Goal: Task Accomplishment & Management: Use online tool/utility

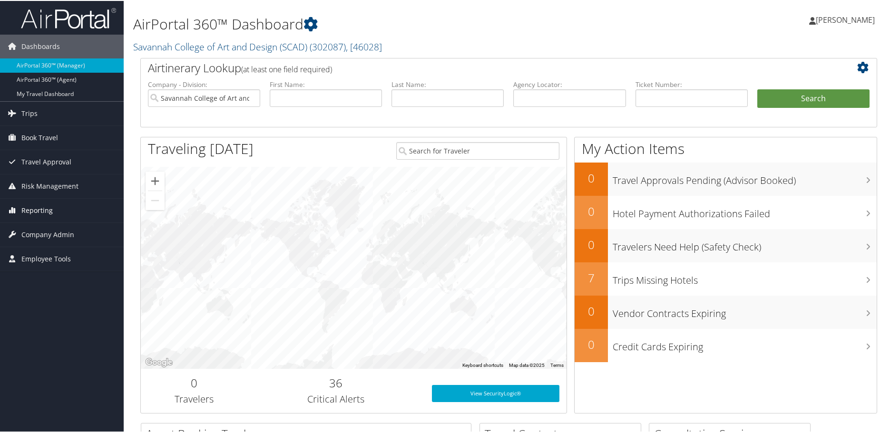
click at [46, 209] on span "Reporting" at bounding box center [36, 210] width 31 height 24
click at [43, 229] on link "Unused Tickets" at bounding box center [62, 229] width 124 height 14
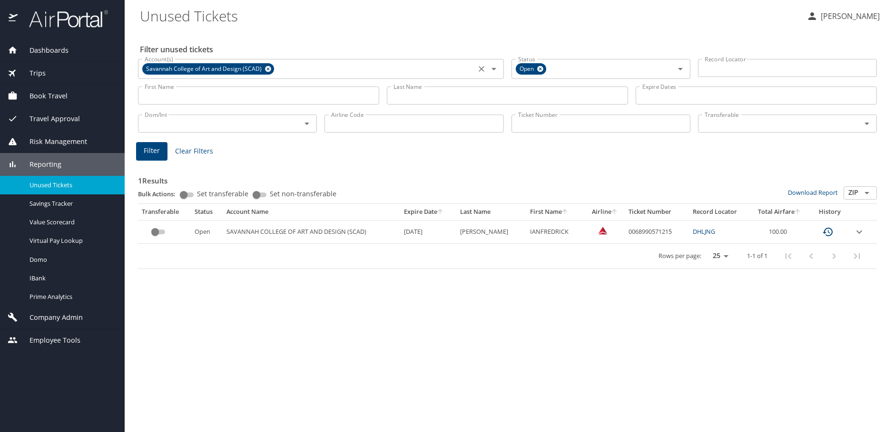
click at [266, 69] on icon at bounding box center [267, 69] width 7 height 10
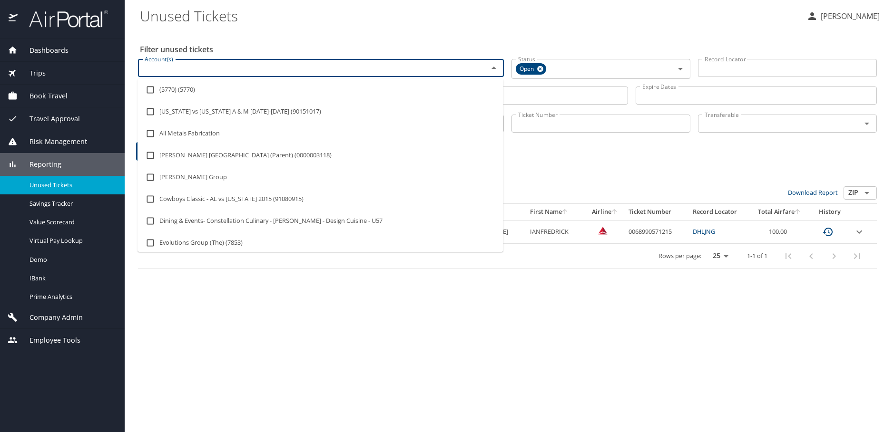
click at [317, 68] on input "Account(s)" at bounding box center [307, 68] width 332 height 12
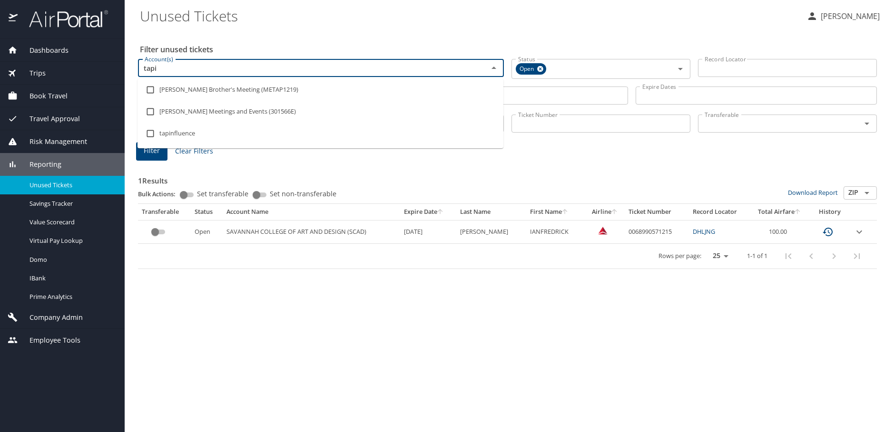
type input "tapia"
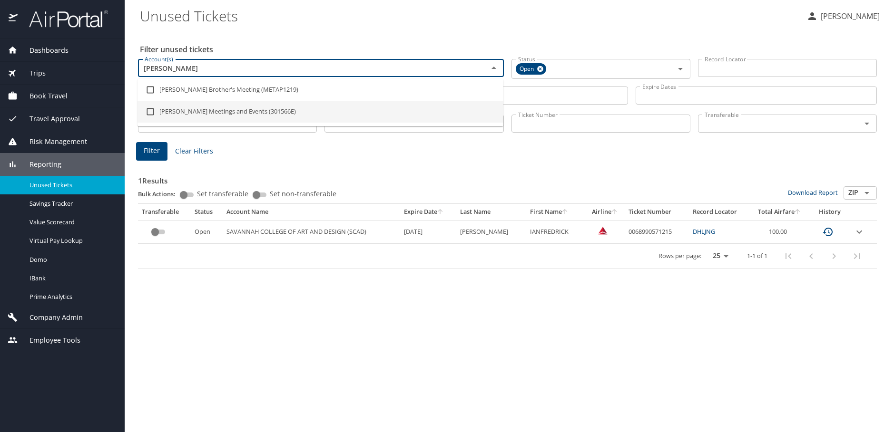
click at [295, 115] on li "Tapia Meetings and Events (301566E)" at bounding box center [320, 112] width 366 height 22
checkbox input "true"
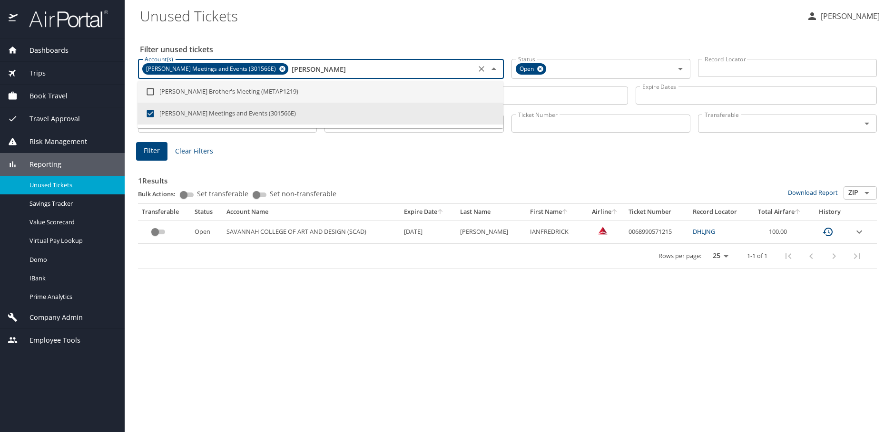
click at [146, 93] on input "checkbox" at bounding box center [150, 92] width 18 height 18
checkbox input "true"
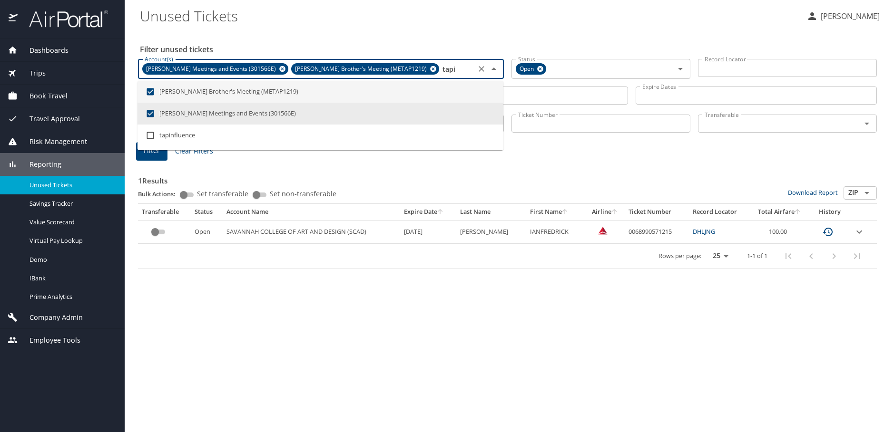
type input "tap"
checkbox input "false"
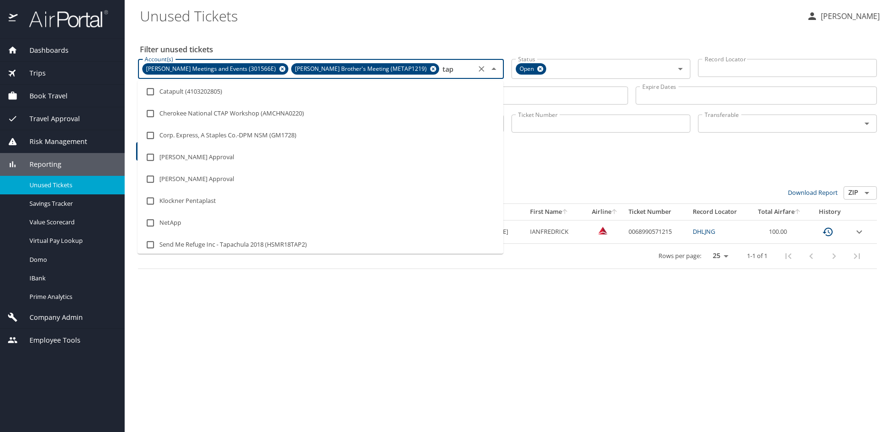
scroll to position [91, 0]
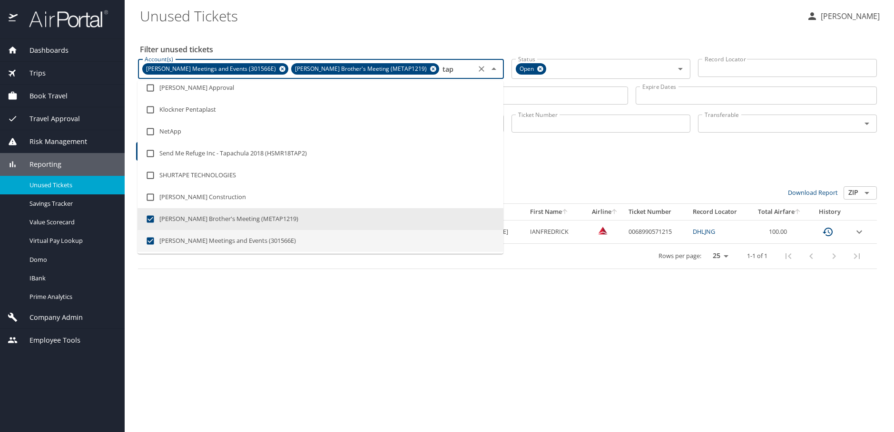
type input "ta"
checkbox input "false"
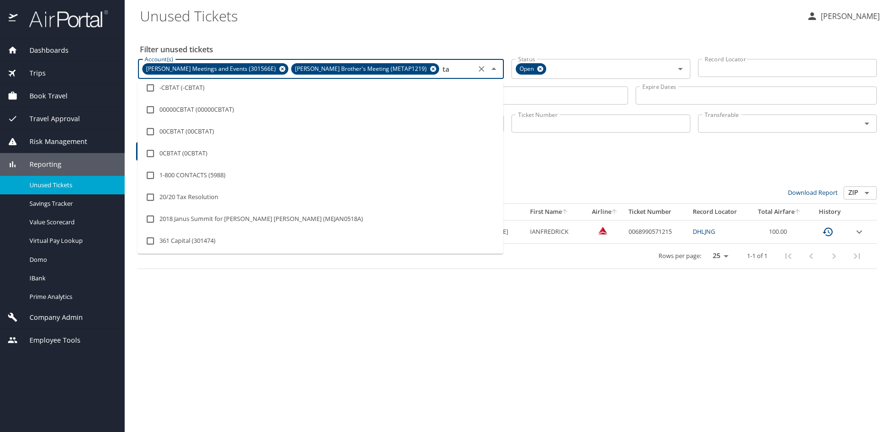
scroll to position [0, 0]
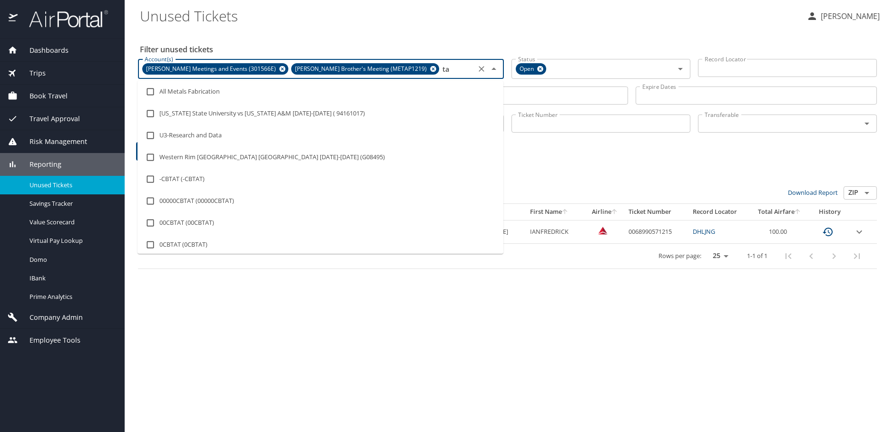
type input "t"
click at [476, 24] on Tickets "Unused Tickets" at bounding box center [469, 15] width 659 height 29
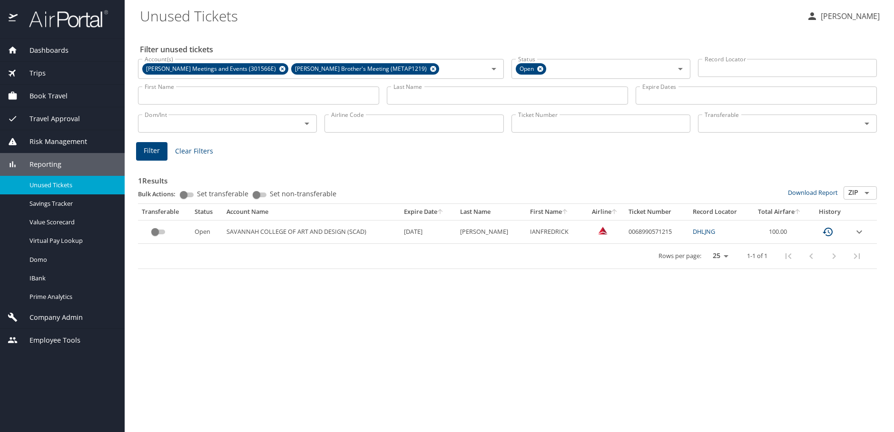
click at [544, 124] on input "Ticket Number" at bounding box center [600, 124] width 179 height 18
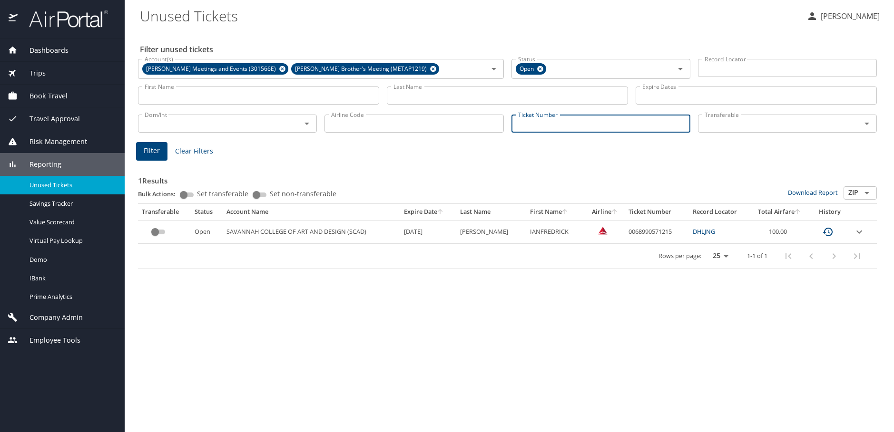
paste input "0018998509500"
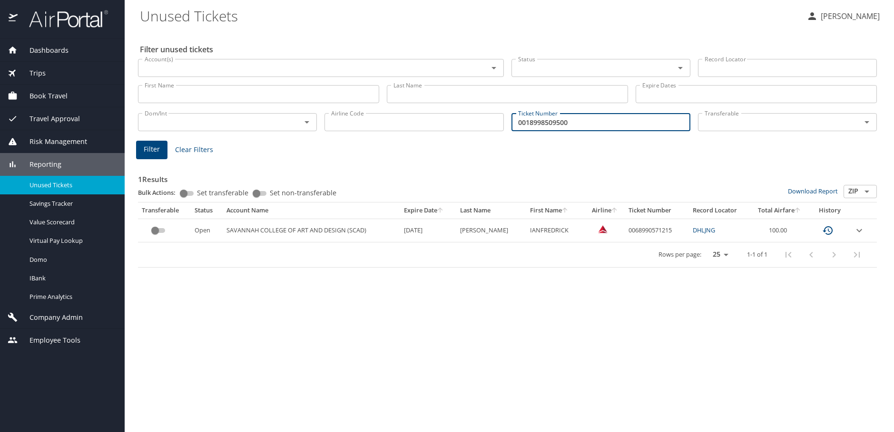
type input "0018998509500"
click at [153, 148] on span "Filter" at bounding box center [152, 150] width 16 height 12
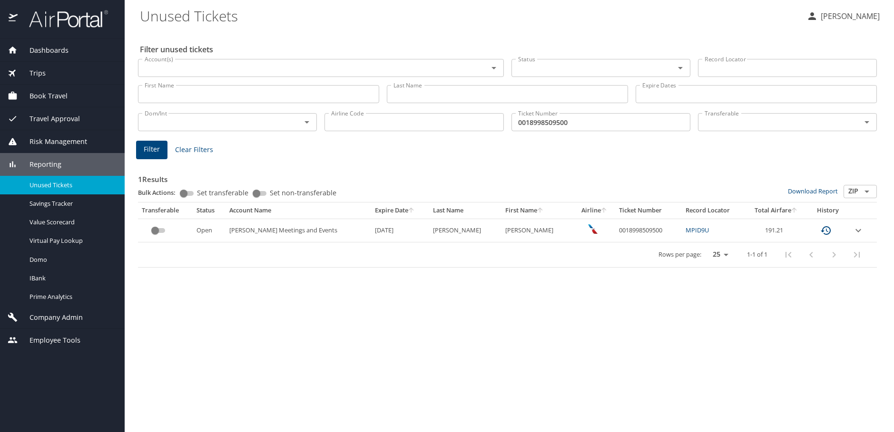
click at [685, 231] on link "MPID9U" at bounding box center [696, 230] width 23 height 9
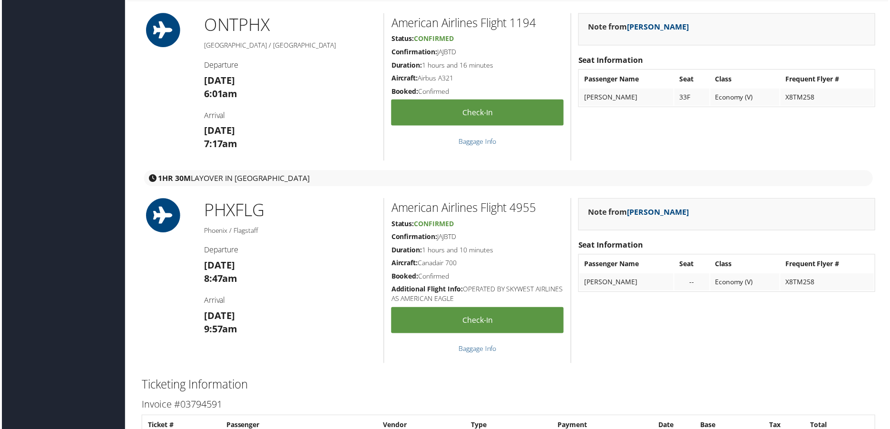
scroll to position [1094, 0]
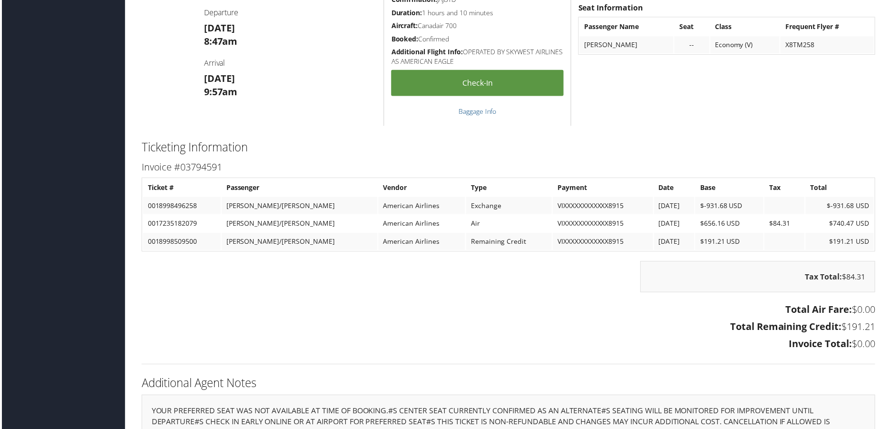
click at [295, 304] on h3 "Total Air Fare: $0.00" at bounding box center [508, 310] width 737 height 13
drag, startPoint x: 147, startPoint y: 244, endPoint x: 195, endPoint y: 242, distance: 47.6
click at [195, 242] on td "0018998509500" at bounding box center [181, 242] width 78 height 17
copy td "0018998509500"
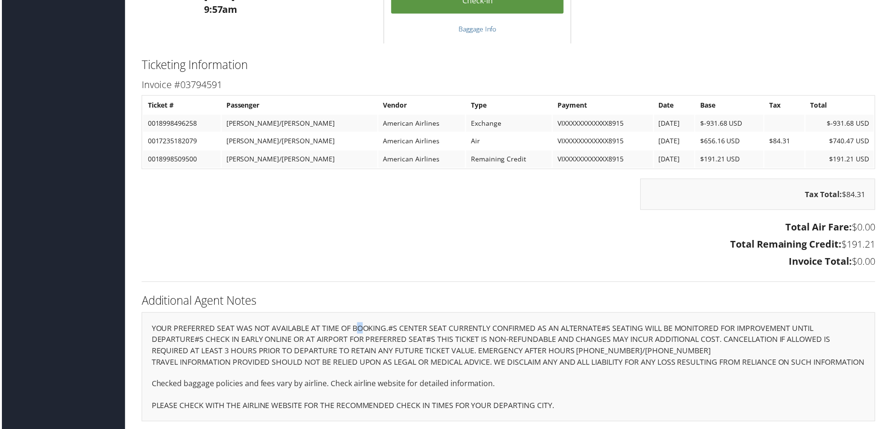
scroll to position [1193, 0]
click at [295, 261] on div "Ticketing Information Invoice #03794591 Ticket # Passenger Vendor Type Payment …" at bounding box center [508, 174] width 751 height 236
click at [341, 202] on div "Tax Total: $84.31" at bounding box center [508, 199] width 751 height 41
